Goal: Ask a question

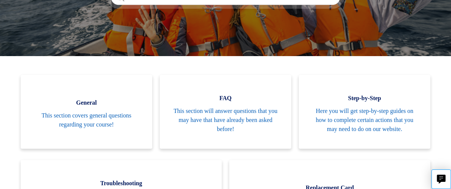
scroll to position [144, 0]
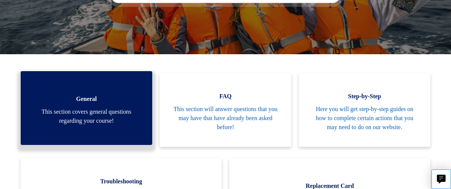
click at [120, 109] on span "This section covers general questions regarding your course!" at bounding box center [86, 116] width 109 height 18
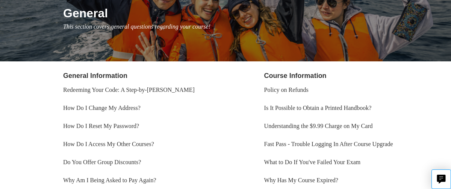
scroll to position [98, 0]
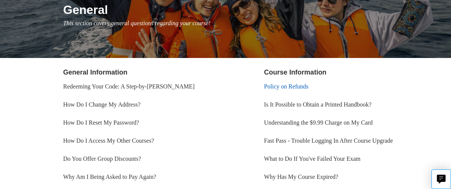
click at [279, 86] on link "Policy on Refunds" at bounding box center [286, 86] width 44 height 6
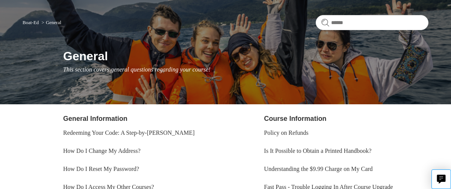
scroll to position [0, 0]
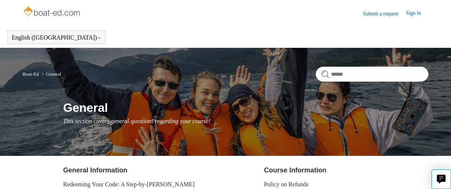
click at [372, 15] on link "Submit a request" at bounding box center [384, 14] width 43 height 8
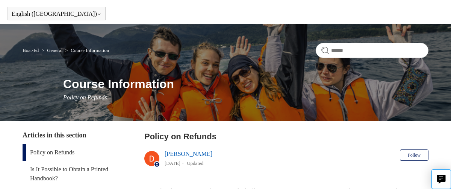
scroll to position [30, 0]
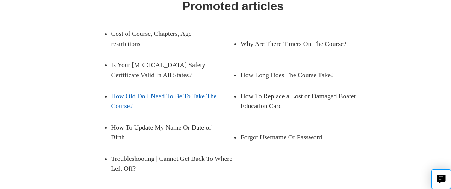
scroll to position [215, 0]
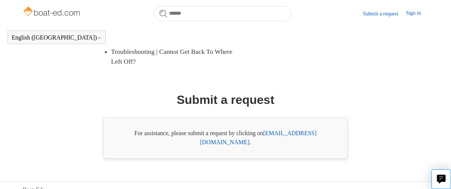
click at [295, 135] on link "[EMAIL_ADDRESS][DOMAIN_NAME]" at bounding box center [258, 137] width 117 height 15
